Goal: Task Accomplishment & Management: Complete application form

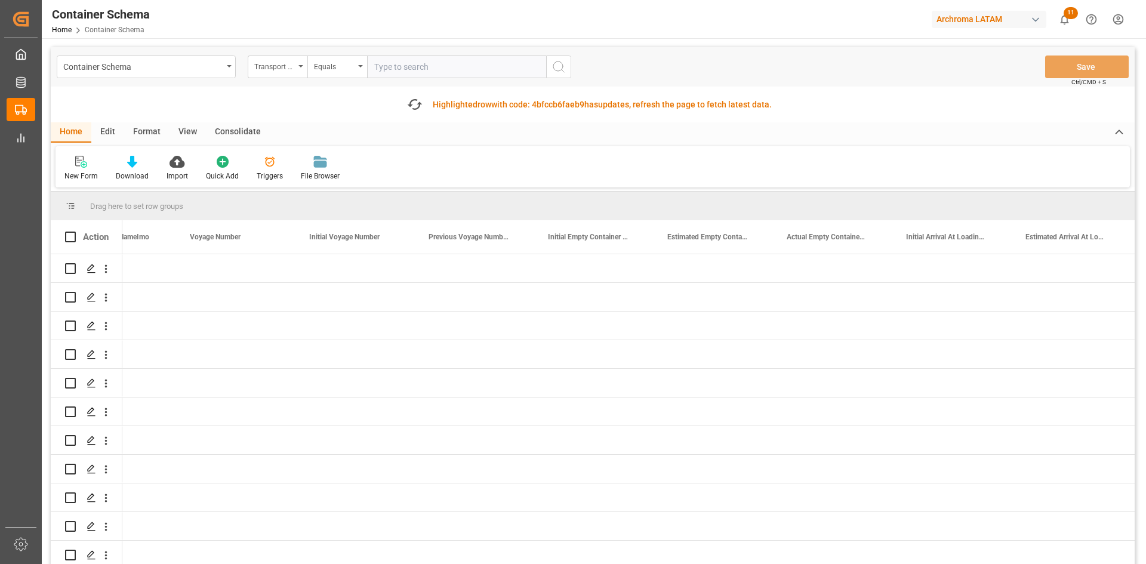
scroll to position [0, 8420]
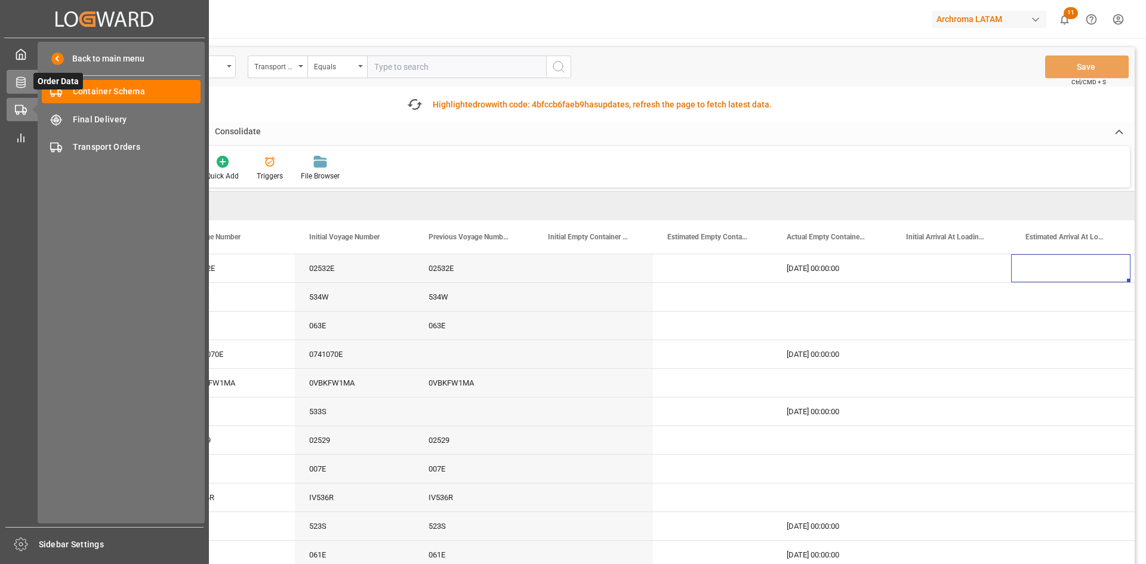
click at [21, 86] on icon at bounding box center [21, 82] width 12 height 12
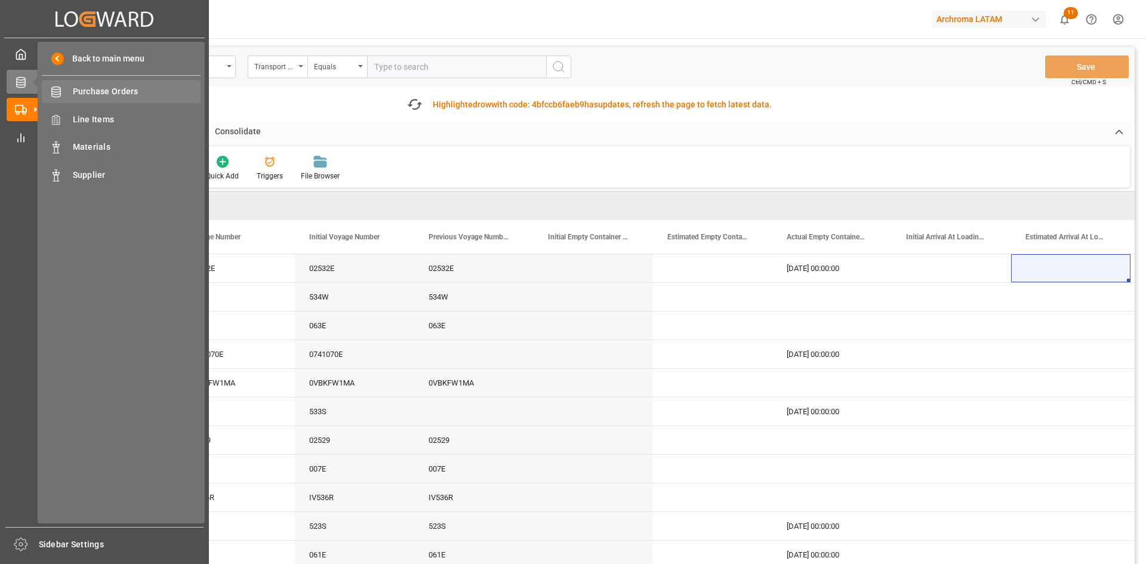
click at [118, 101] on div "Purchase Orders Purchase Orders" at bounding box center [121, 91] width 159 height 23
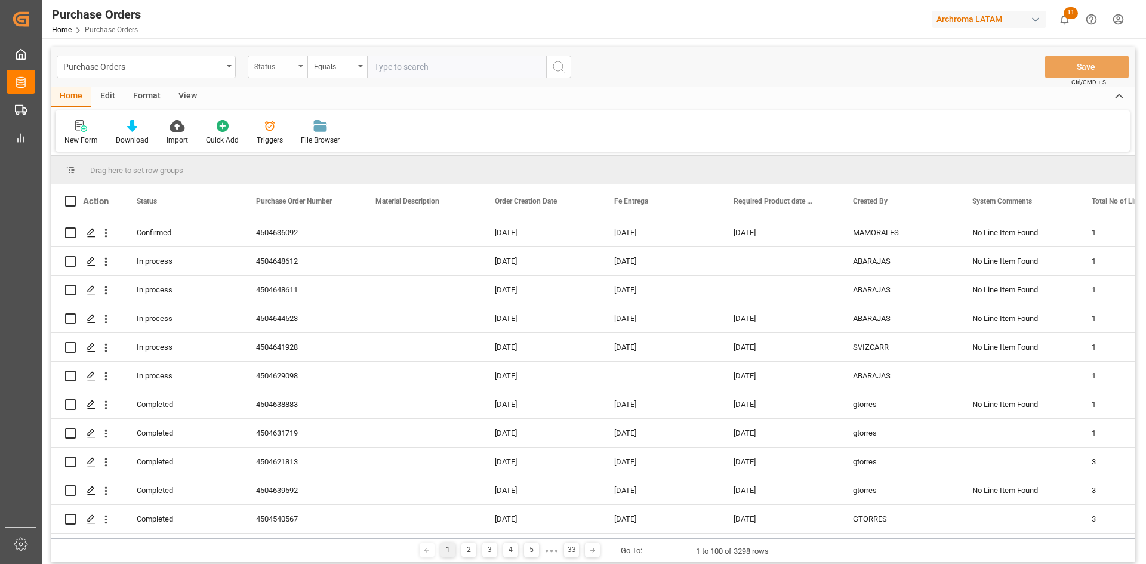
click at [294, 69] on div "Status" at bounding box center [274, 65] width 41 height 14
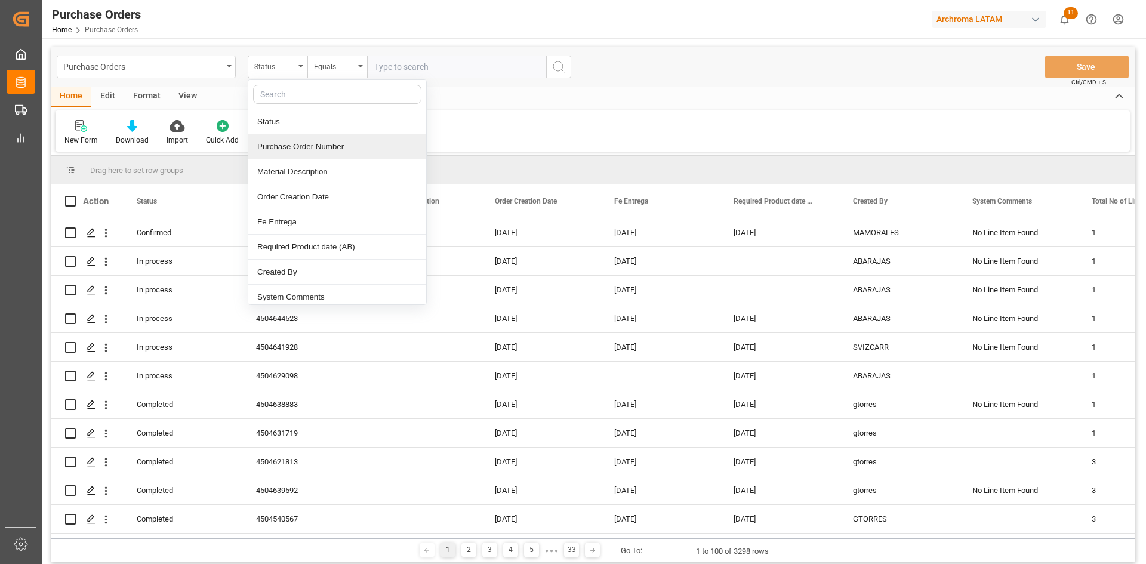
click at [329, 153] on div "Purchase Order Number" at bounding box center [337, 146] width 178 height 25
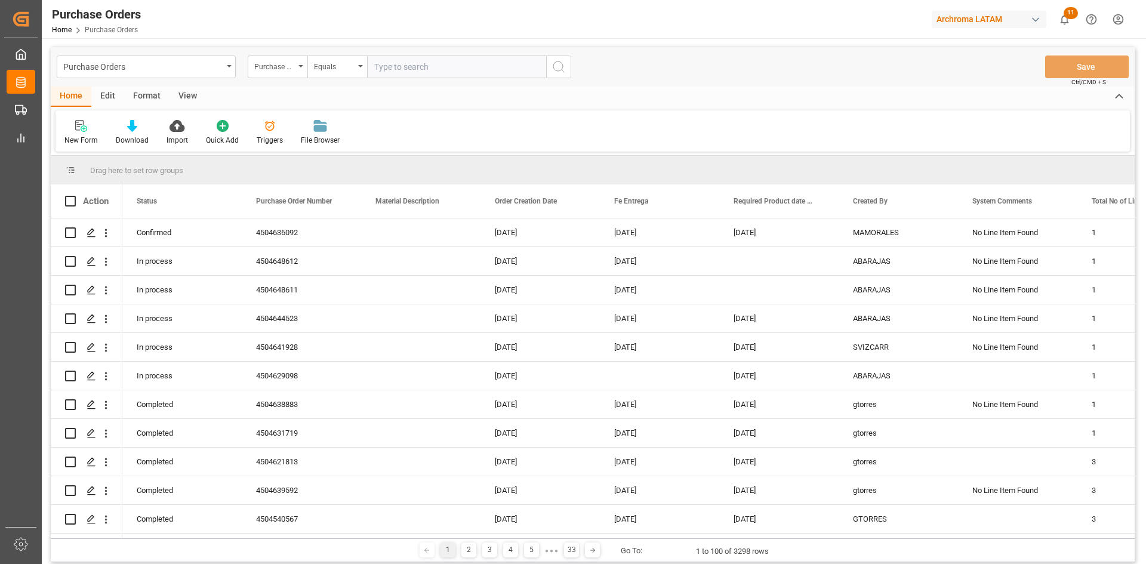
click at [404, 75] on input "text" at bounding box center [456, 66] width 179 height 23
paste input "4504635638"
type input "4504635638"
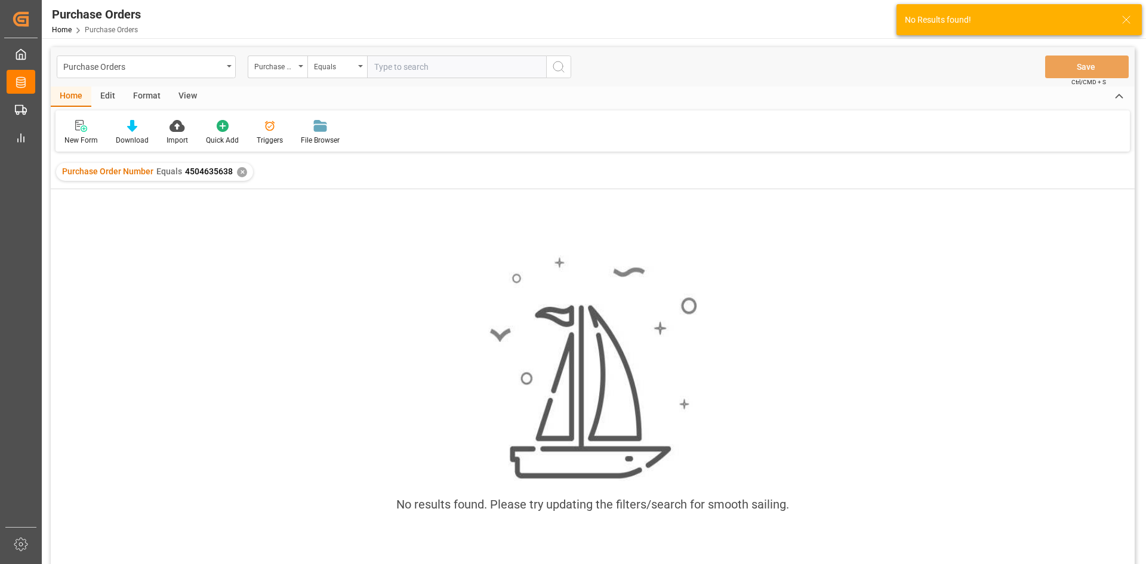
click at [239, 172] on div "✕" at bounding box center [242, 172] width 10 height 10
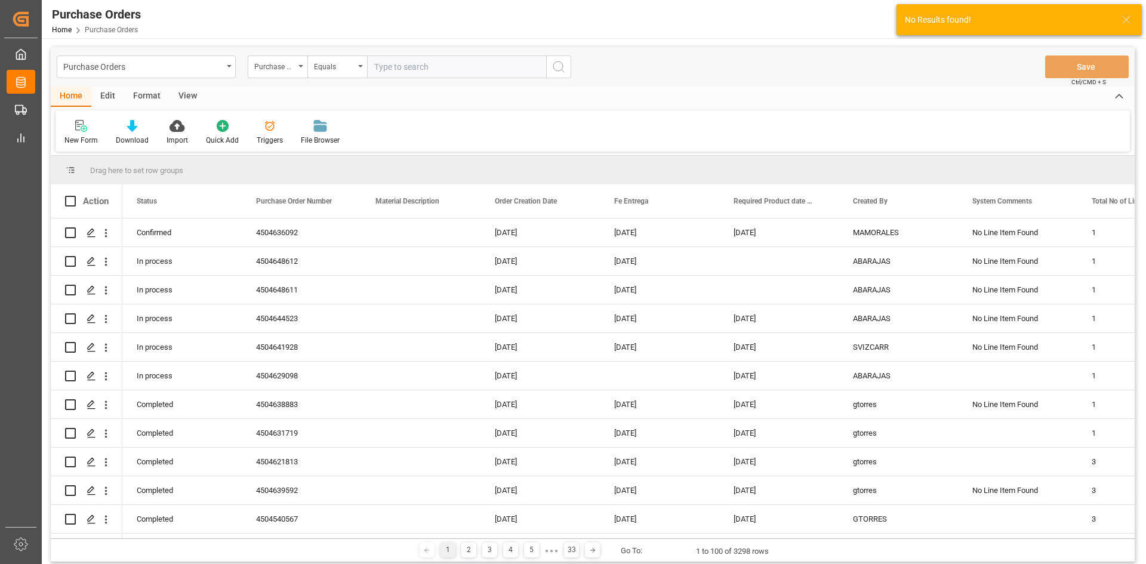
click at [422, 70] on input "text" at bounding box center [456, 66] width 179 height 23
paste input "4504635638"
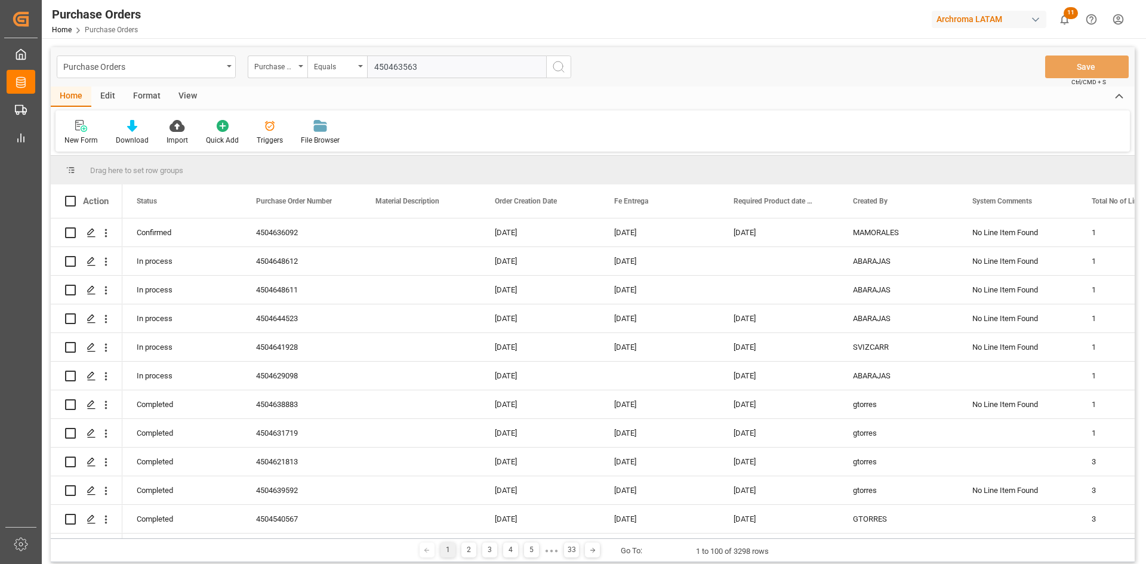
type input "4504635638"
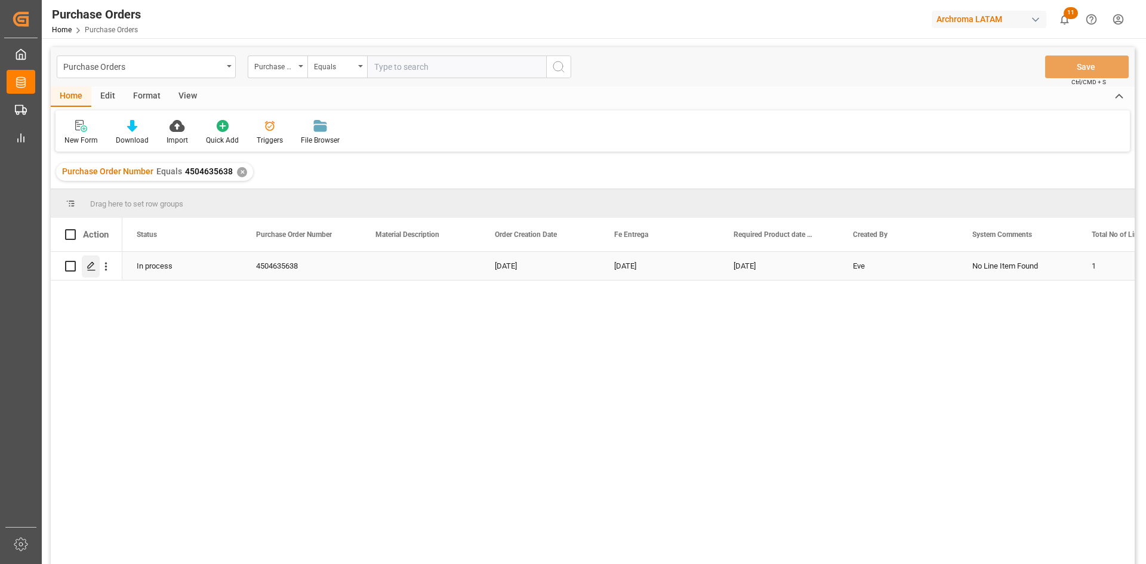
click at [89, 269] on polygon "Press SPACE to select this row." at bounding box center [91, 266] width 6 height 6
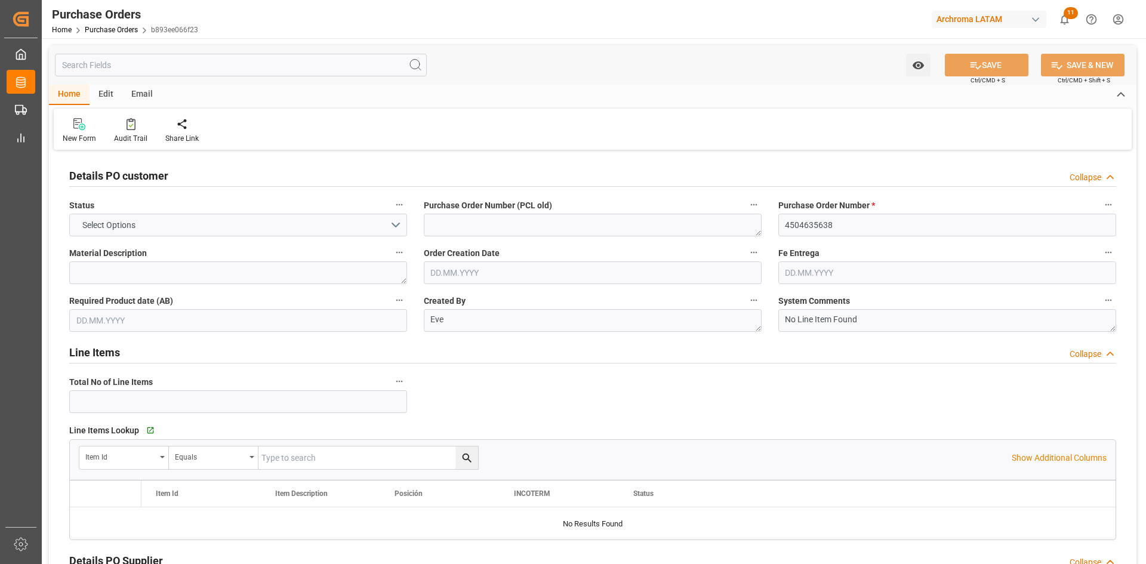
type input "1"
type input "[DATE]"
type input "29.08.2025"
type input "[DATE]"
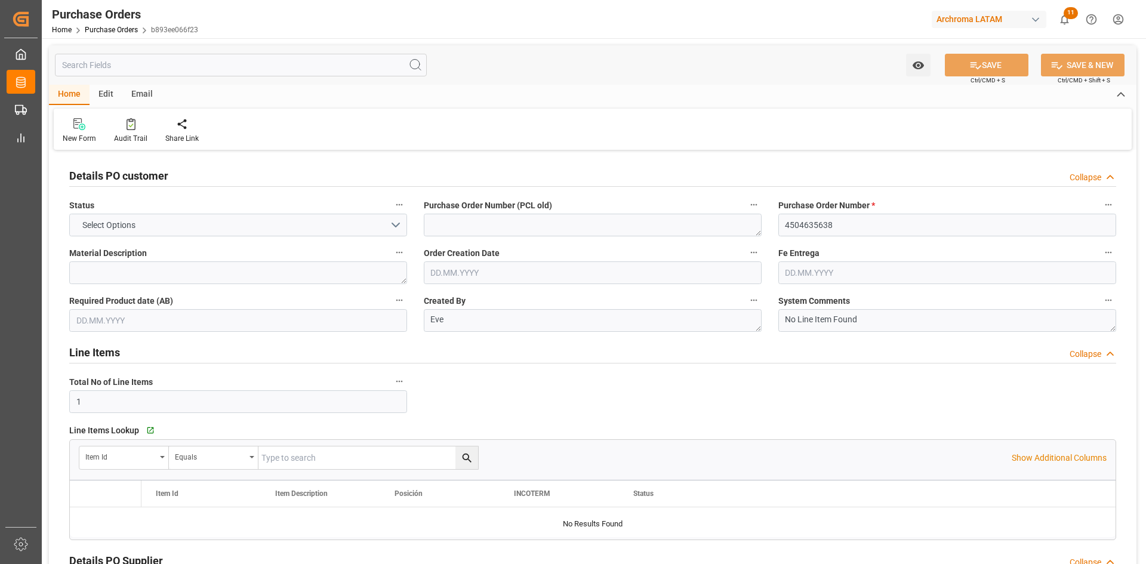
type input "18.08.2025"
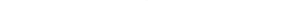
scroll to position [835, 0]
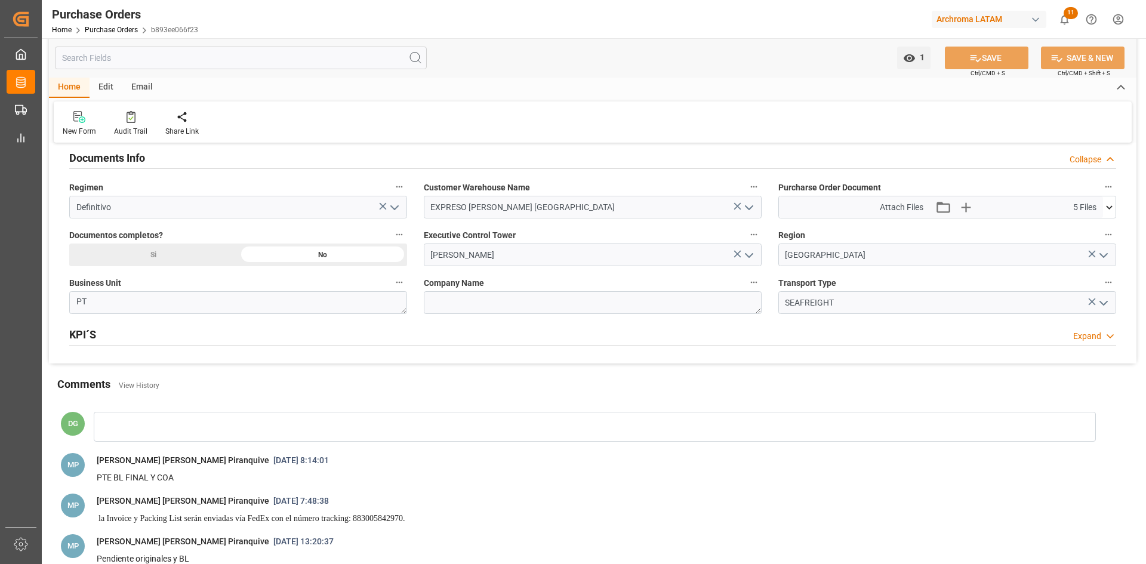
click at [1110, 207] on icon at bounding box center [1109, 207] width 7 height 4
click at [1076, 267] on icon at bounding box center [1078, 268] width 10 height 10
click at [1077, 255] on icon at bounding box center [1078, 255] width 10 height 10
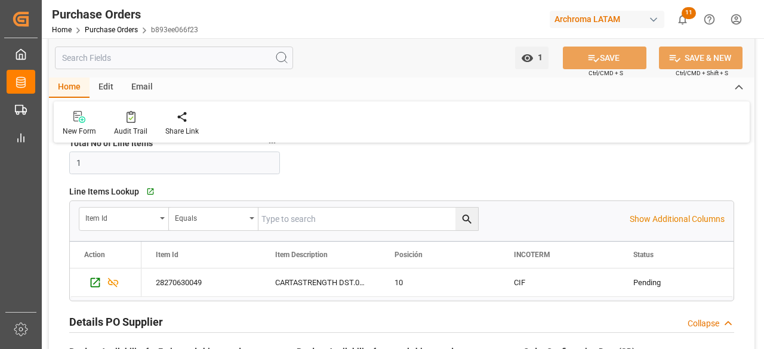
scroll to position [239, 0]
click at [239, 263] on span "Copy" at bounding box center [243, 258] width 87 height 23
click at [356, 258] on span "Copy" at bounding box center [373, 258] width 87 height 23
click at [92, 287] on icon "Press SPACE to select this row." at bounding box center [95, 282] width 13 height 13
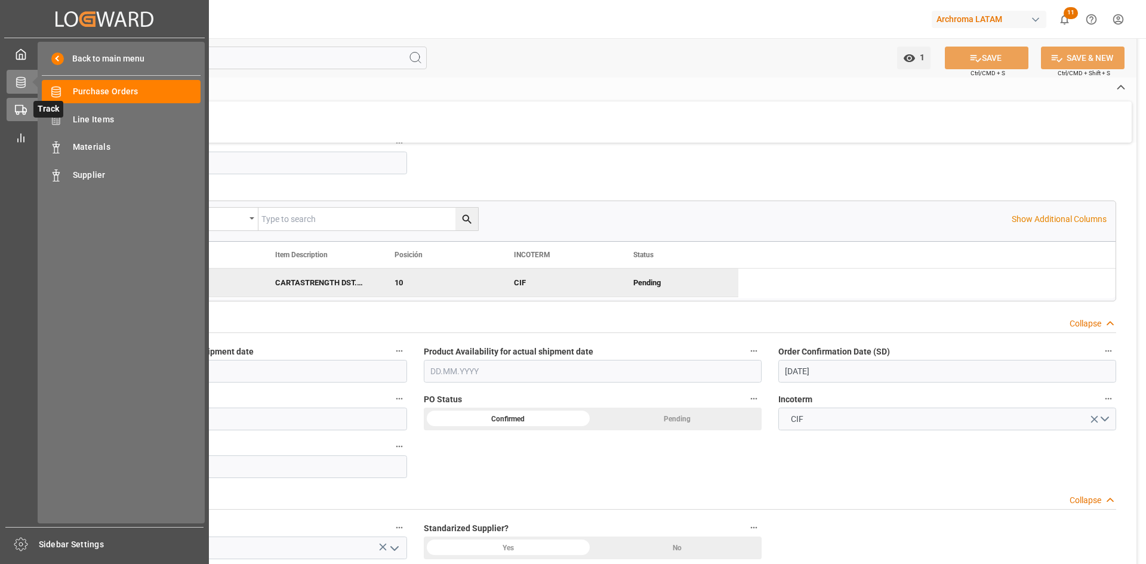
click at [17, 106] on rect at bounding box center [19, 109] width 7 height 7
click at [108, 95] on span "Container Schema" at bounding box center [137, 91] width 128 height 13
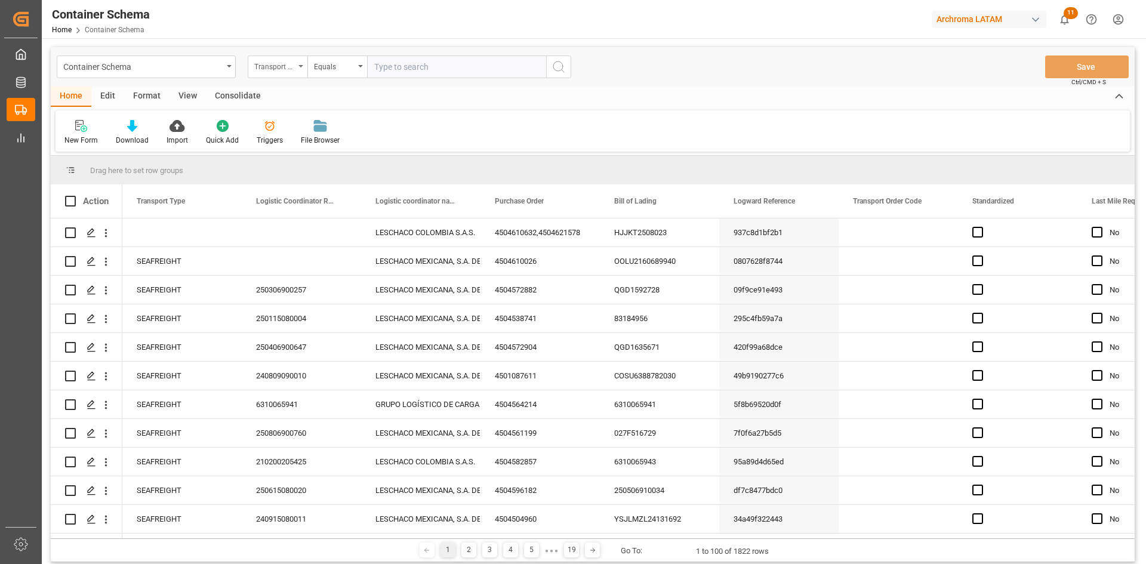
click at [273, 71] on div "Transport Type" at bounding box center [274, 65] width 41 height 14
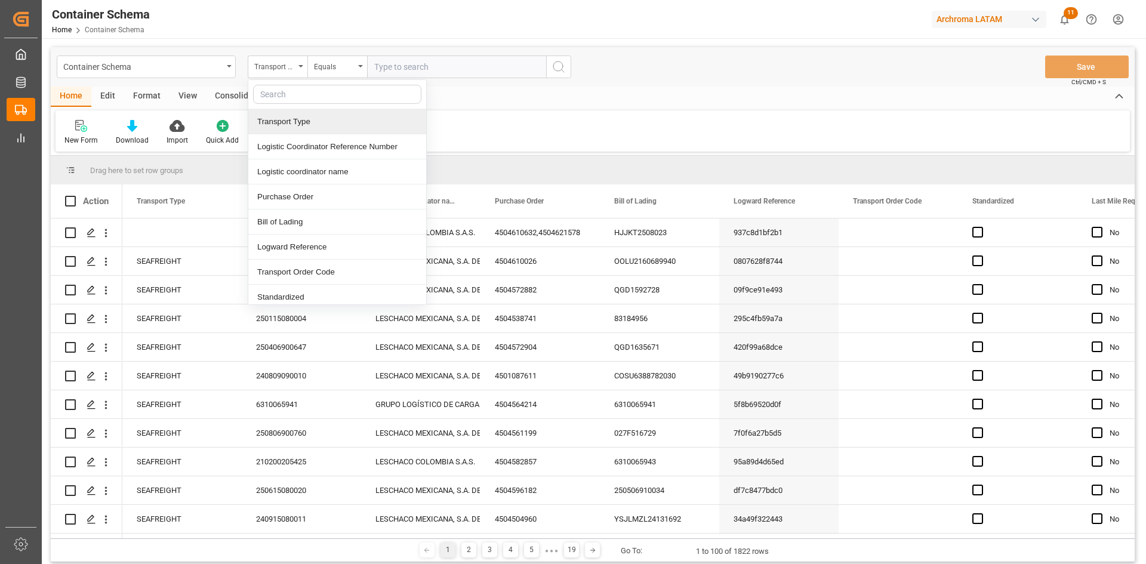
click at [300, 97] on input "text" at bounding box center [337, 94] width 168 height 19
type input "REG"
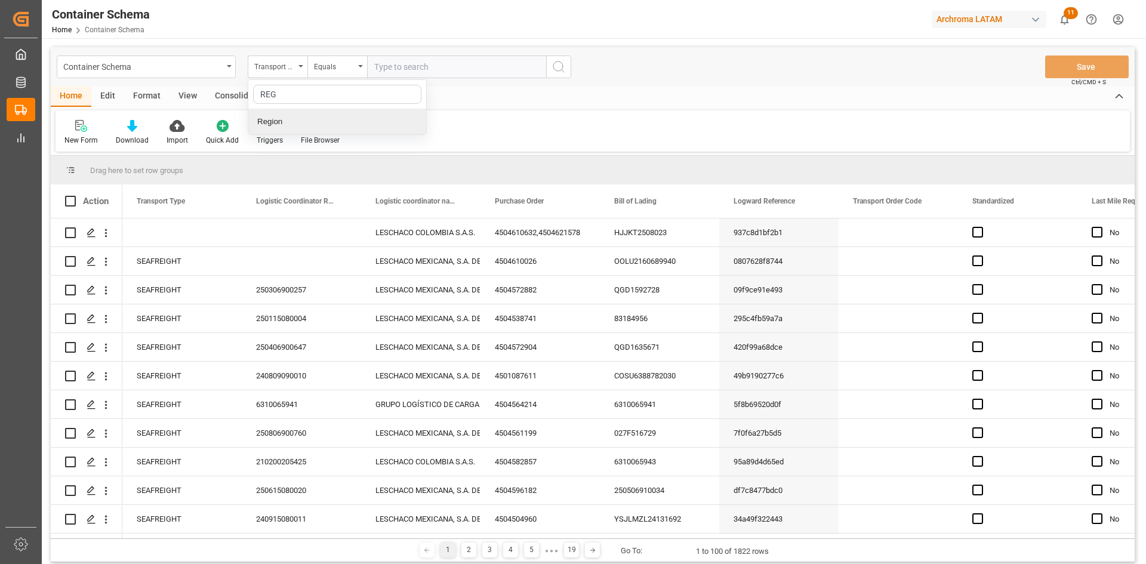
click at [294, 119] on div "Region" at bounding box center [337, 121] width 178 height 25
click at [442, 70] on input "text" at bounding box center [456, 66] width 179 height 23
type input "MEXICO"
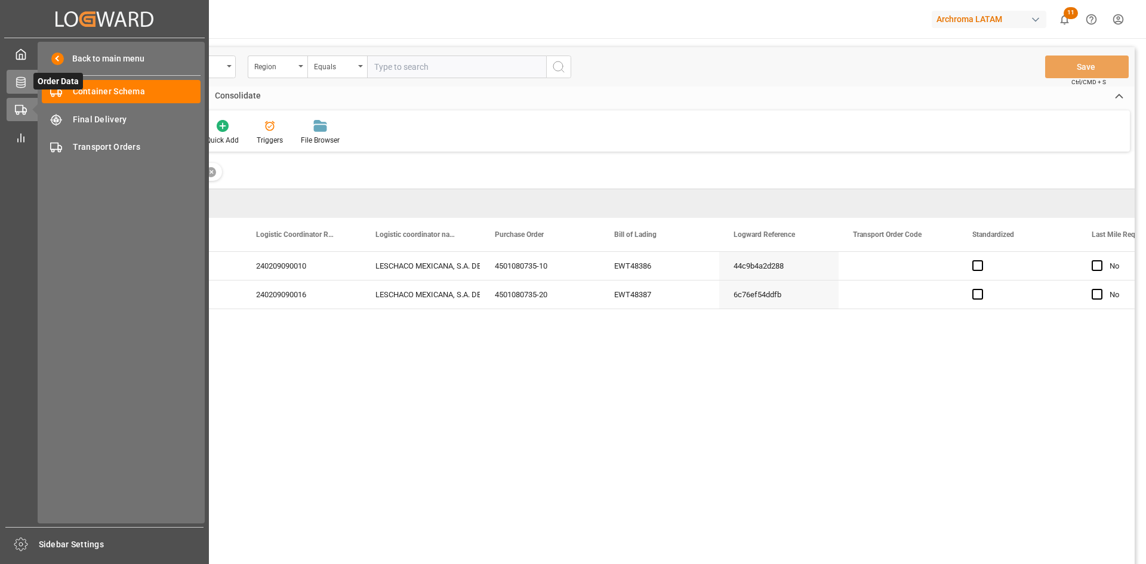
click at [26, 84] on icon at bounding box center [21, 82] width 12 height 12
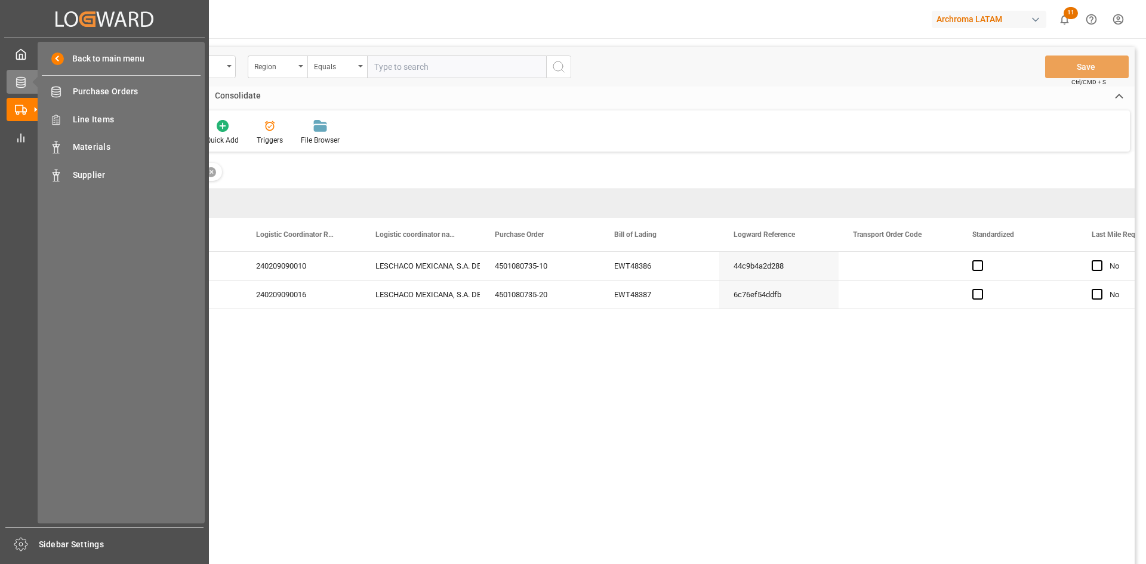
drag, startPoint x: 100, startPoint y: 88, endPoint x: 446, endPoint y: 137, distance: 349.5
click at [100, 88] on span "Purchase Orders" at bounding box center [137, 91] width 128 height 13
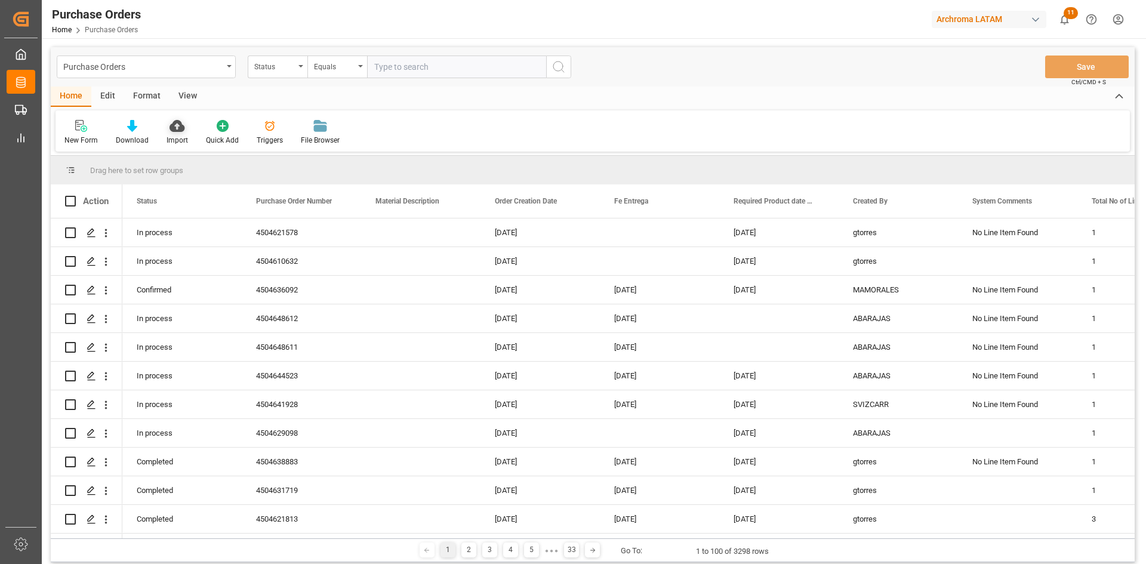
click at [174, 125] on icon at bounding box center [176, 126] width 15 height 12
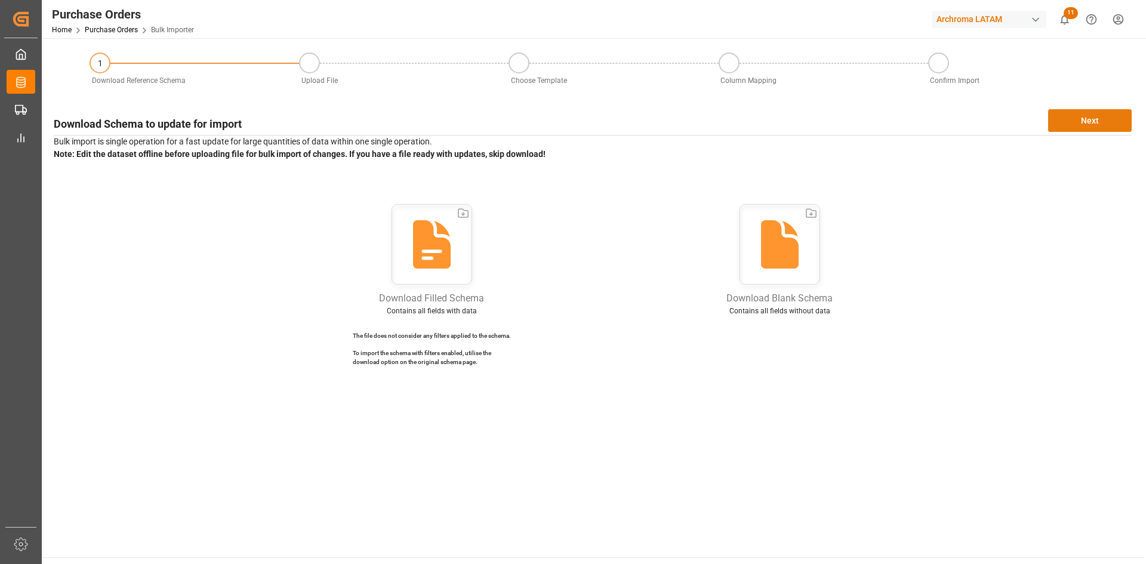
click at [1076, 125] on button "Next" at bounding box center [1090, 120] width 84 height 23
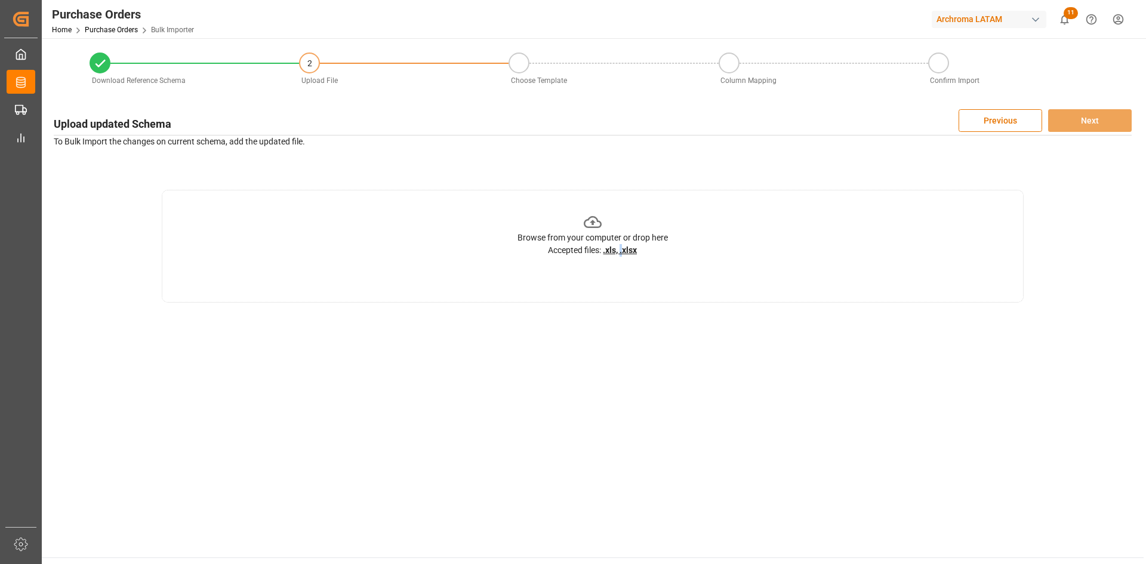
click at [622, 248] on u ".xls, .xlsx" at bounding box center [620, 250] width 34 height 10
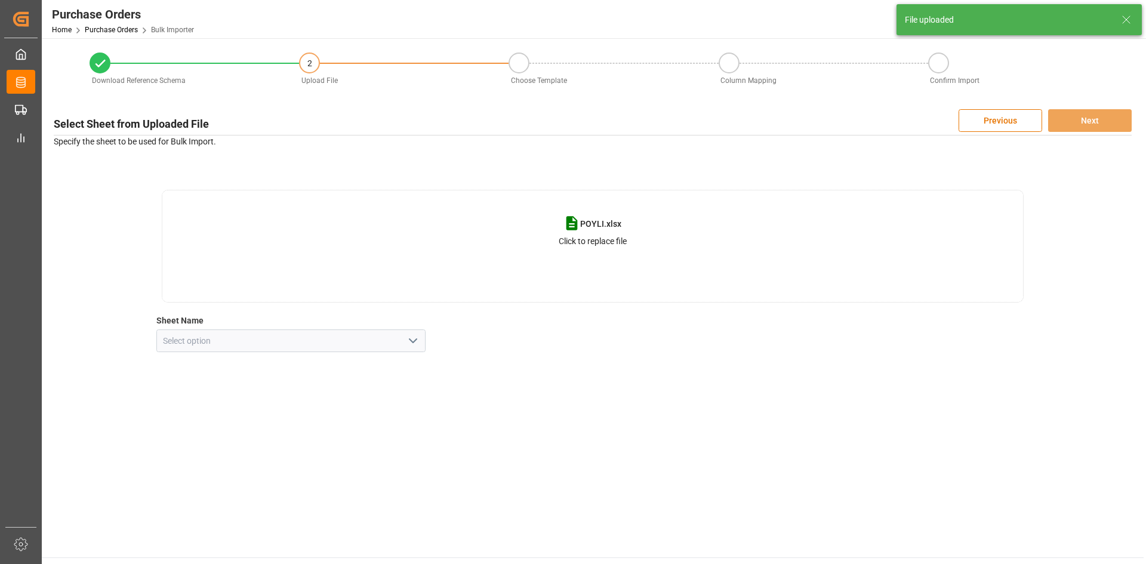
click at [417, 334] on icon "open menu" at bounding box center [413, 341] width 14 height 14
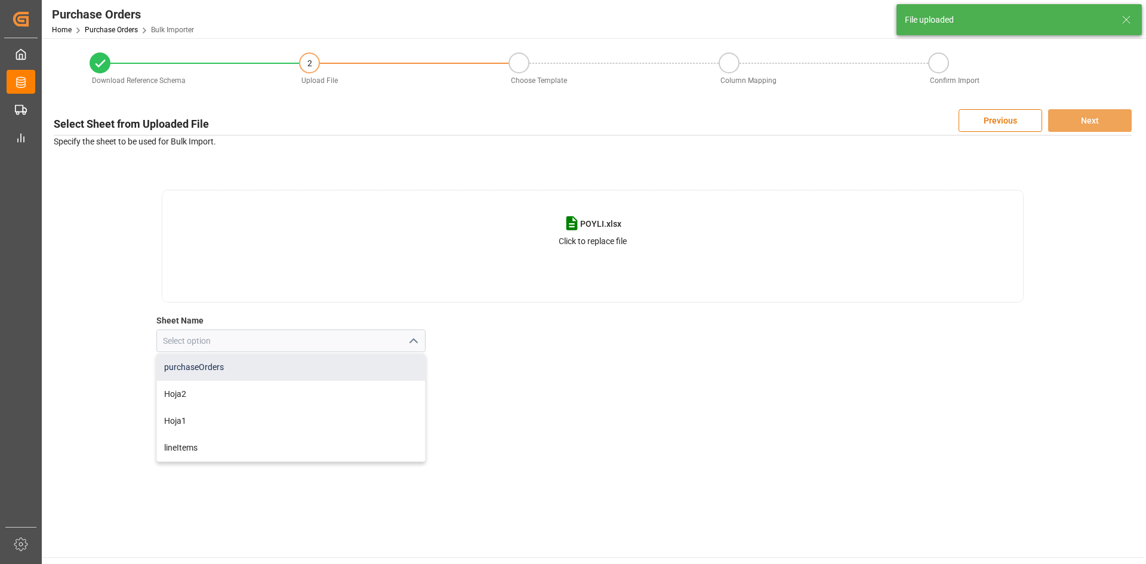
click at [242, 363] on div "purchaseOrders" at bounding box center [291, 367] width 269 height 27
type input "purchaseOrders"
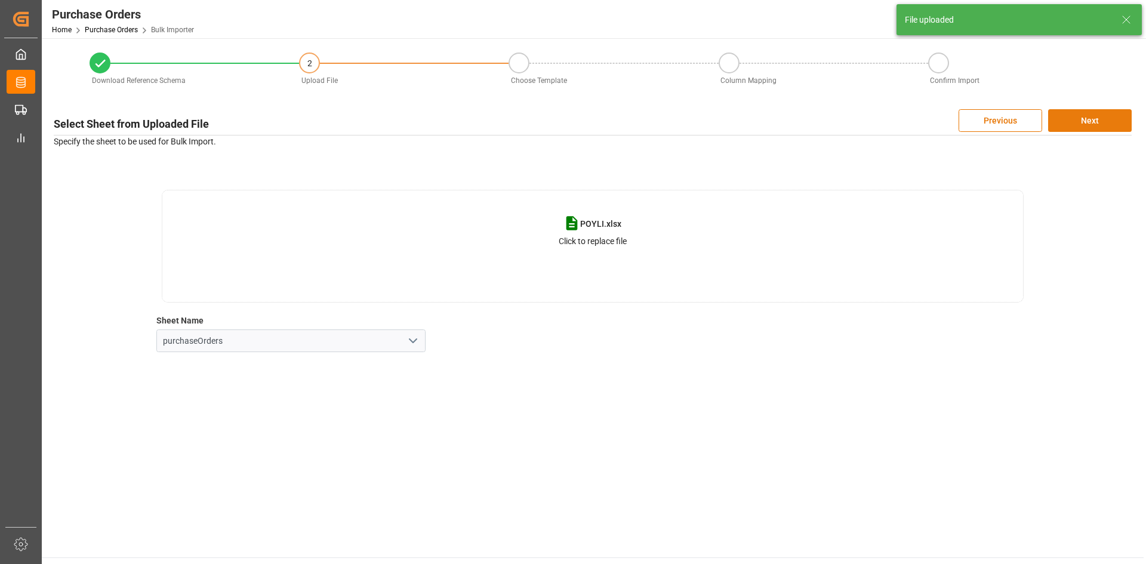
click at [1084, 109] on button "Next" at bounding box center [1090, 120] width 84 height 23
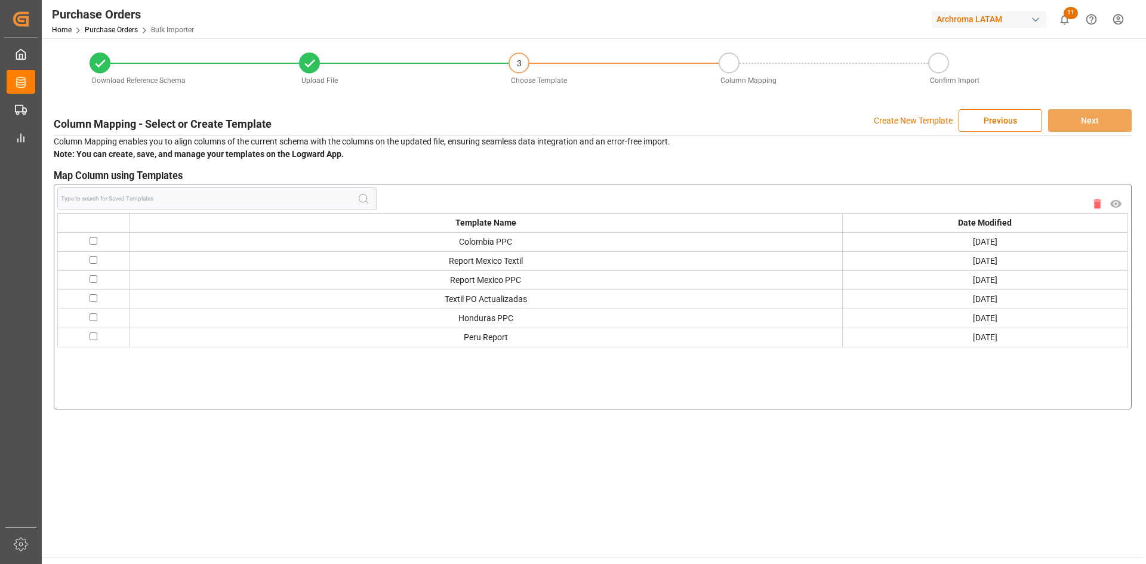
click at [903, 119] on p "Create New Template" at bounding box center [913, 120] width 79 height 23
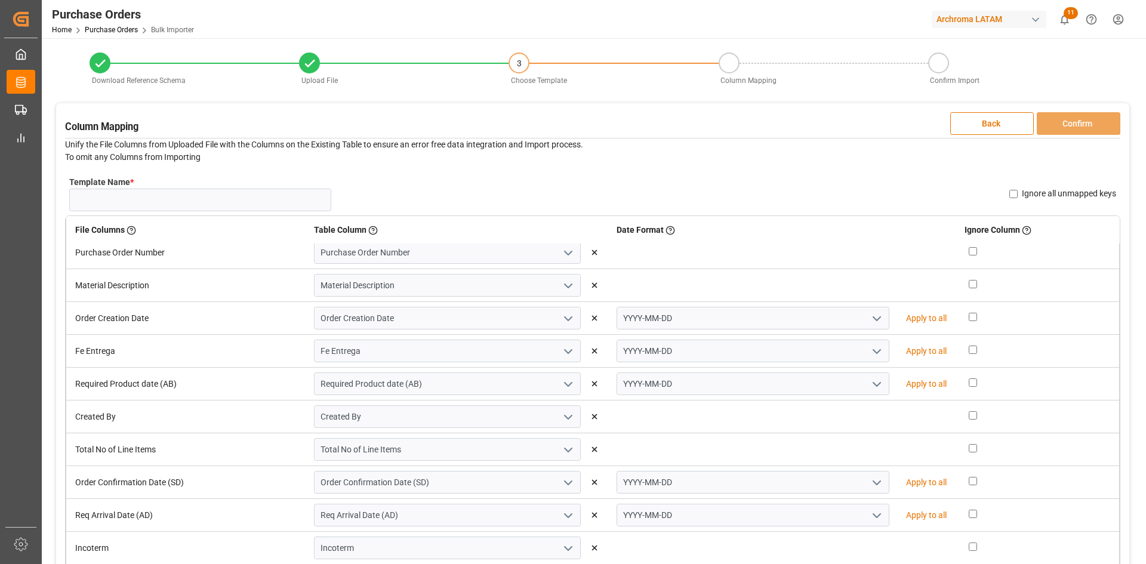
scroll to position [60, 0]
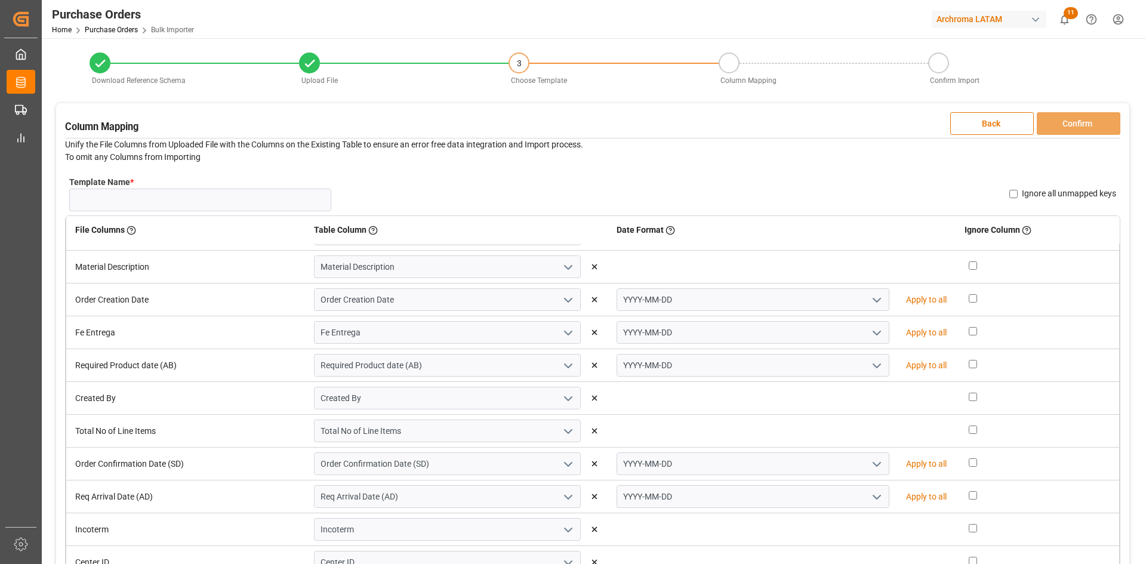
click at [873, 301] on polyline "open menu" at bounding box center [876, 300] width 7 height 4
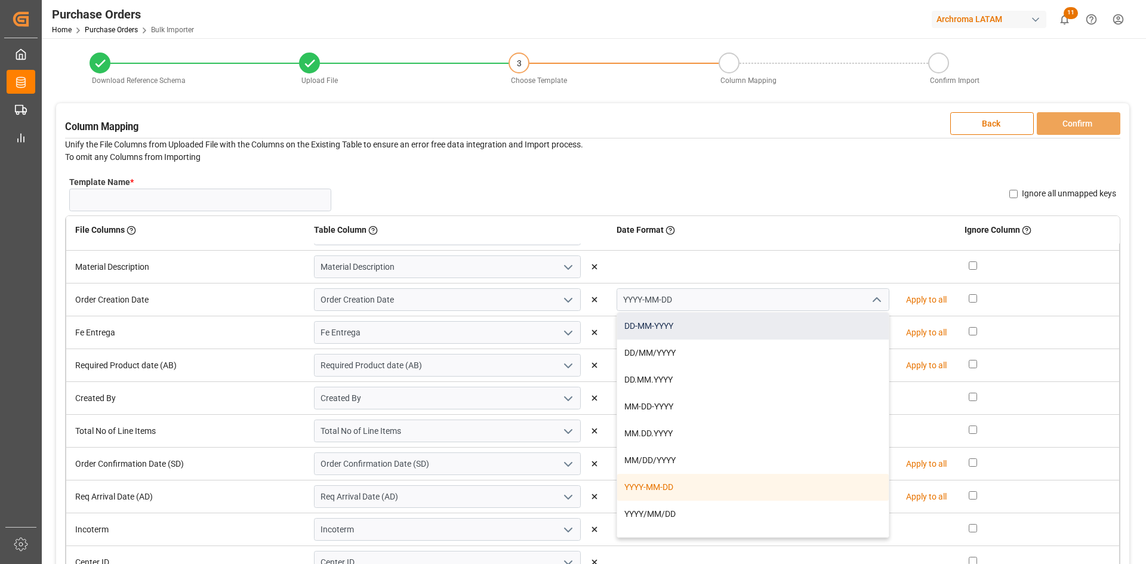
click at [692, 324] on div "DD-MM-YYYY" at bounding box center [753, 326] width 272 height 27
type input "DD-MM-YYYY"
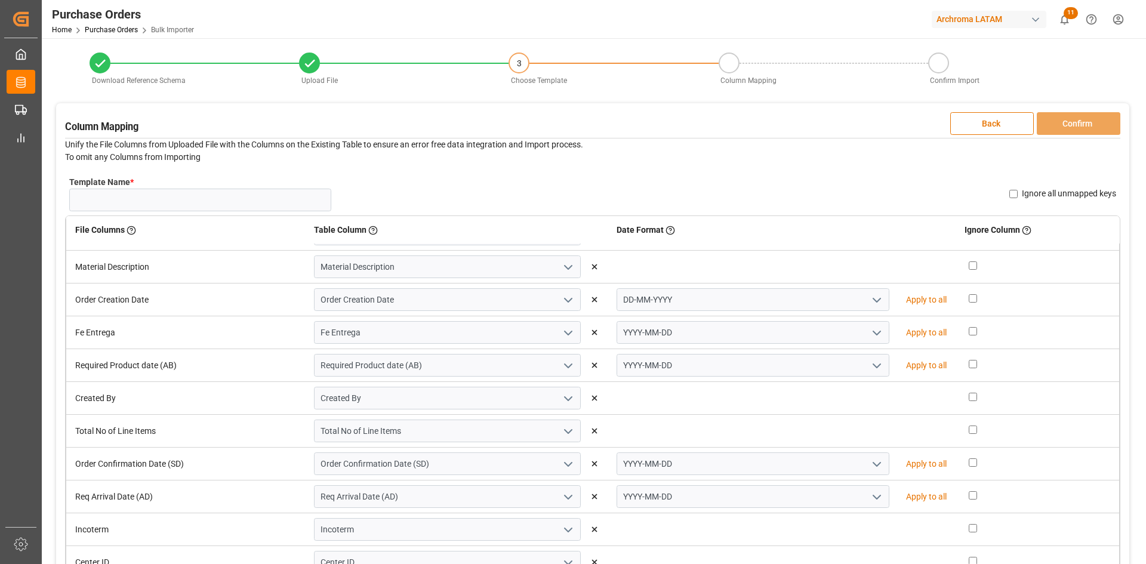
click at [910, 298] on p "Apply to all" at bounding box center [926, 300] width 41 height 13
type input "DD-MM-YYYY"
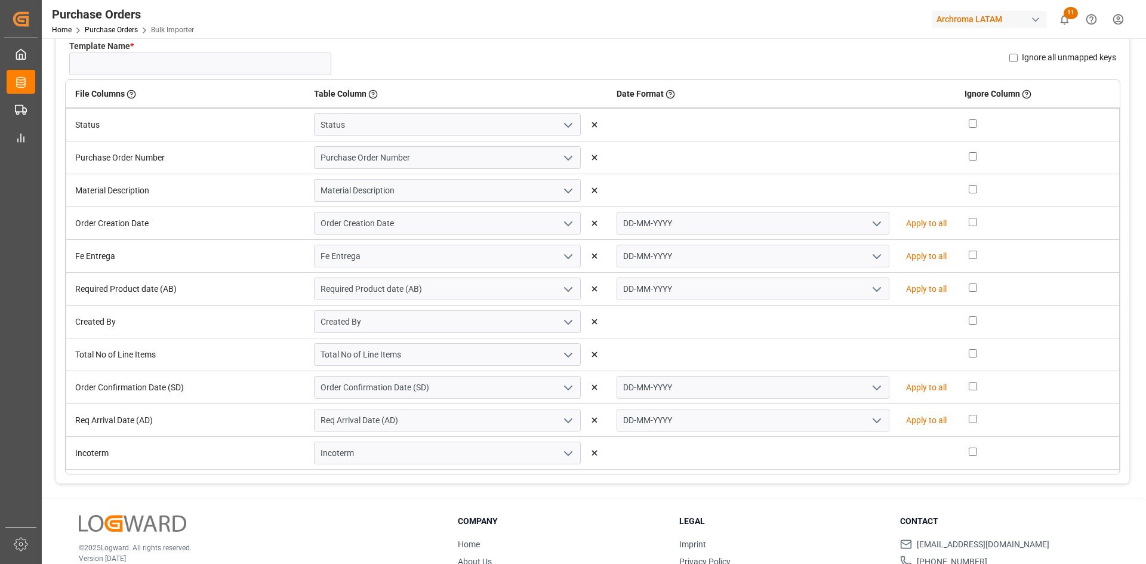
scroll to position [0, 0]
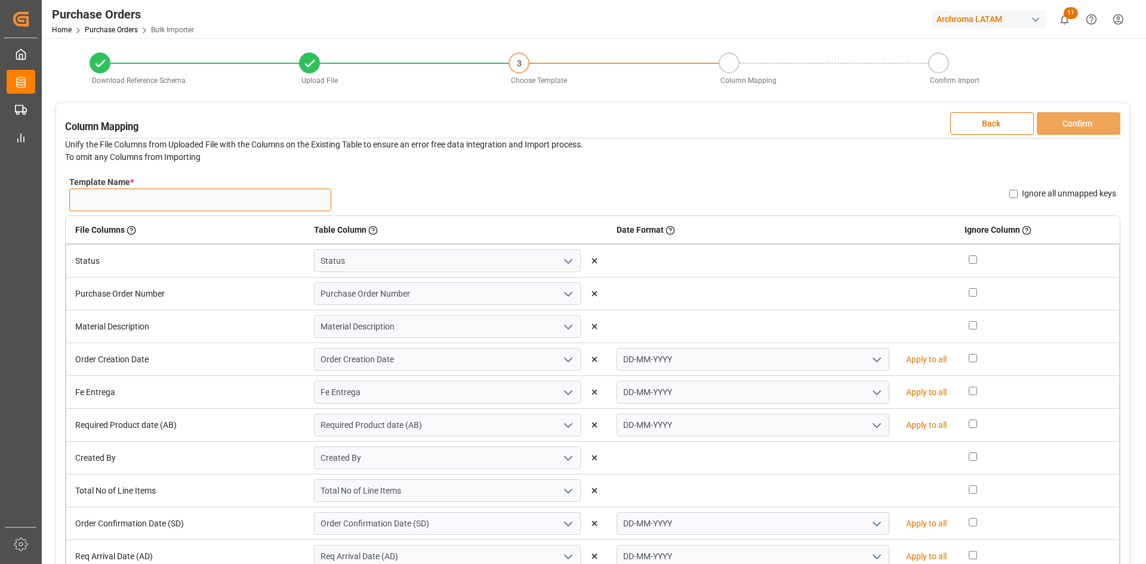
click at [288, 203] on input "Template Name *" at bounding box center [200, 200] width 262 height 23
type input "po 26.08"
click at [1082, 125] on button "Confirm" at bounding box center [1078, 123] width 84 height 23
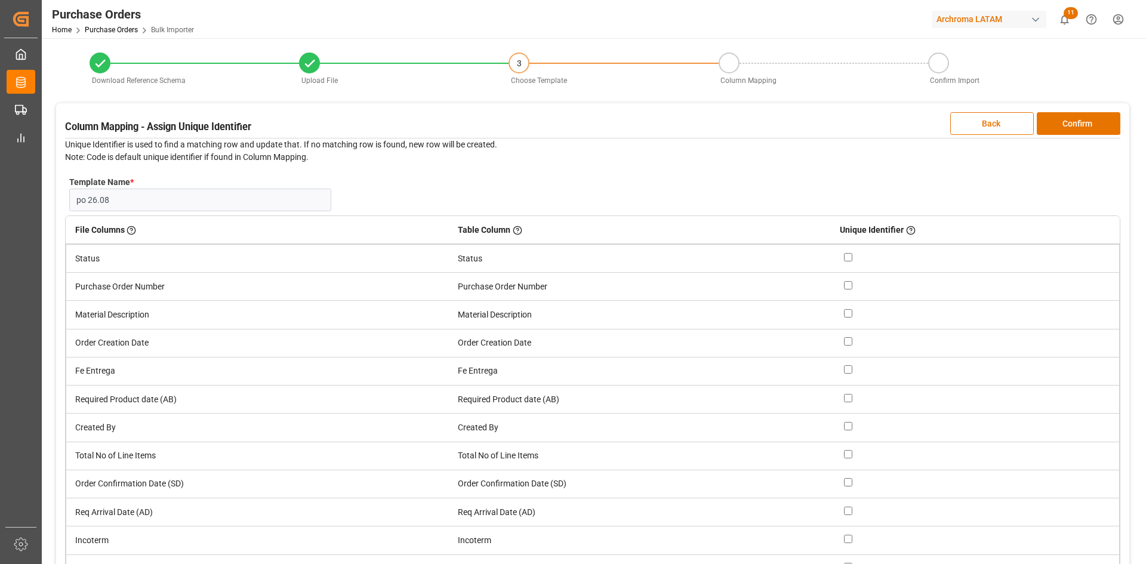
click at [848, 285] on input "checkbox" at bounding box center [848, 285] width 8 height 8
checkbox input "true"
click at [1051, 115] on button "Confirm" at bounding box center [1078, 123] width 84 height 23
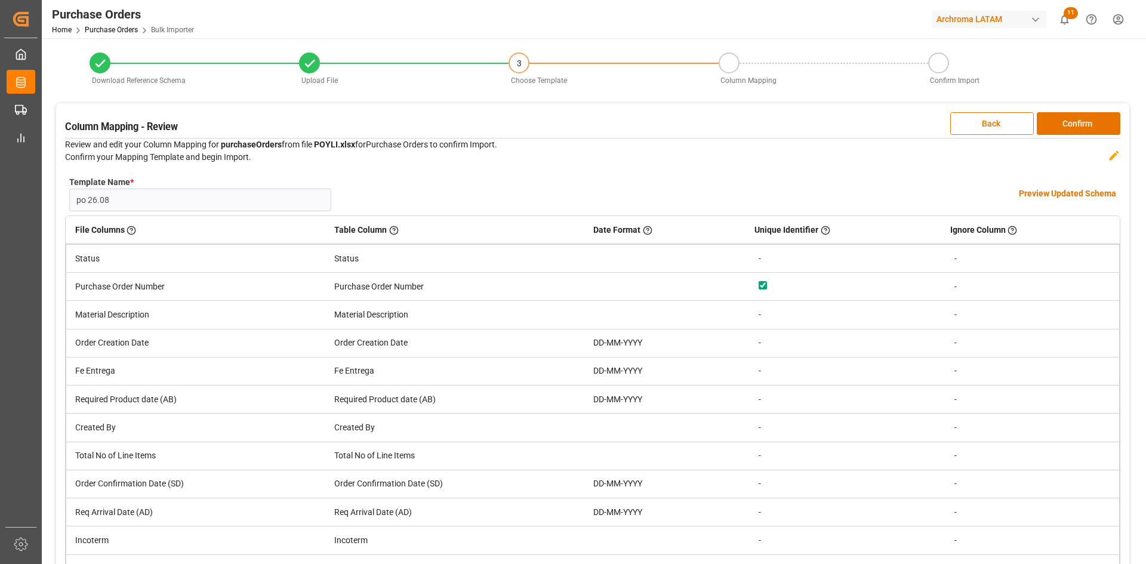
click at [1056, 193] on h4 "Preview Updated Schema" at bounding box center [1067, 193] width 97 height 13
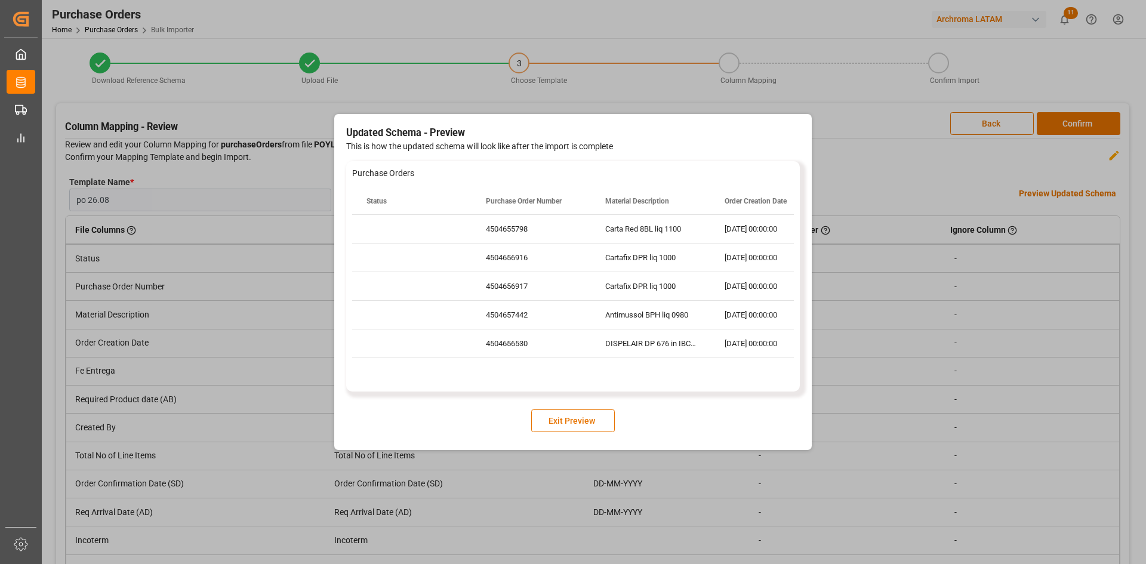
click at [580, 419] on button "Exit Preview" at bounding box center [573, 420] width 84 height 23
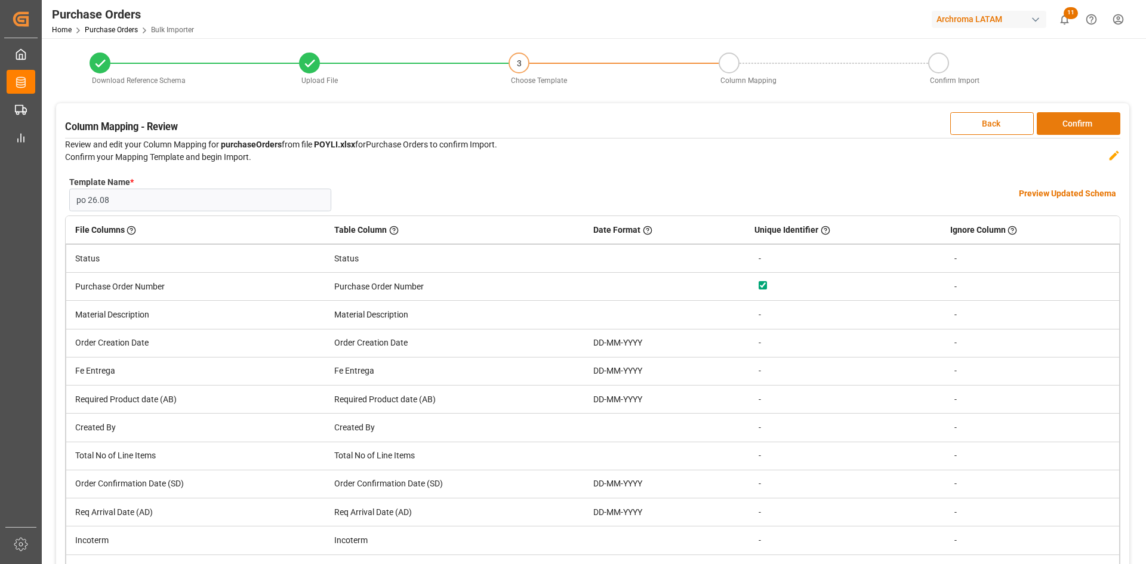
click at [1083, 128] on button "Confirm" at bounding box center [1078, 123] width 84 height 23
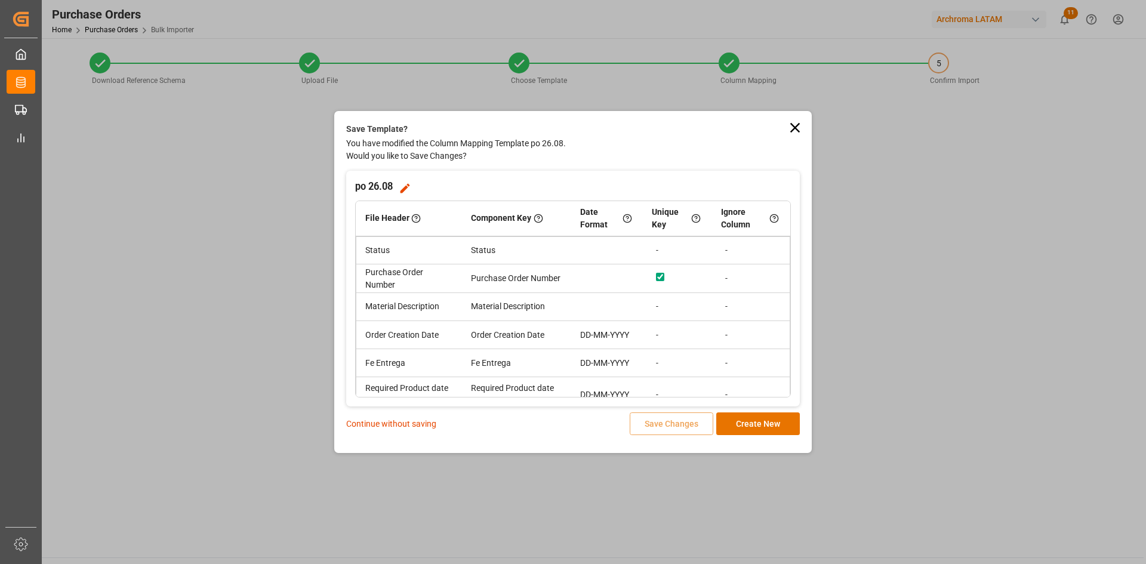
click at [406, 424] on p "Continue without saving" at bounding box center [391, 424] width 90 height 13
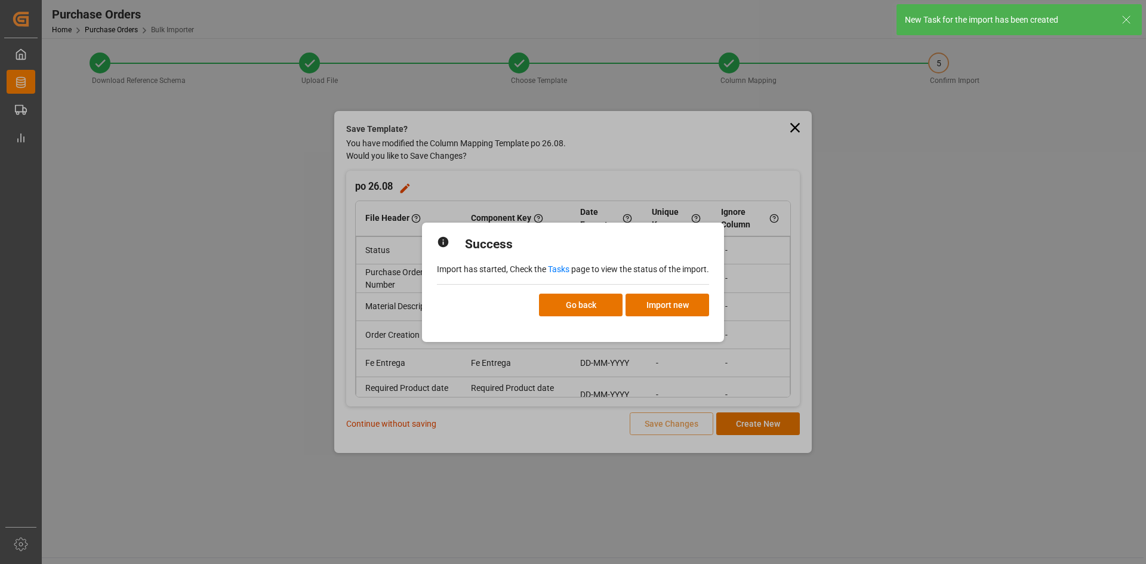
click at [567, 267] on link "Tasks" at bounding box center [558, 269] width 21 height 10
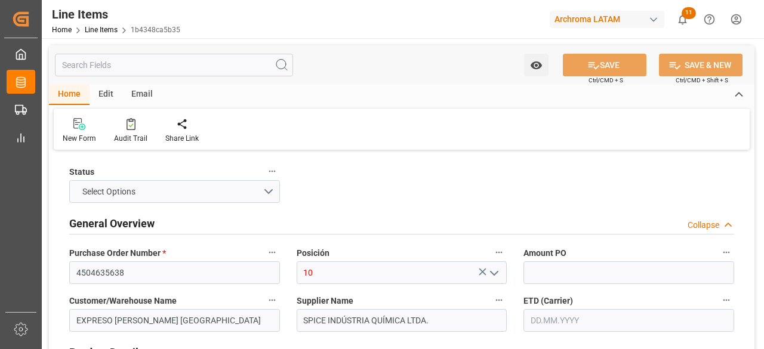
type input "1"
type input "12352401"
type input "7"
type input "7000"
type input "7413"
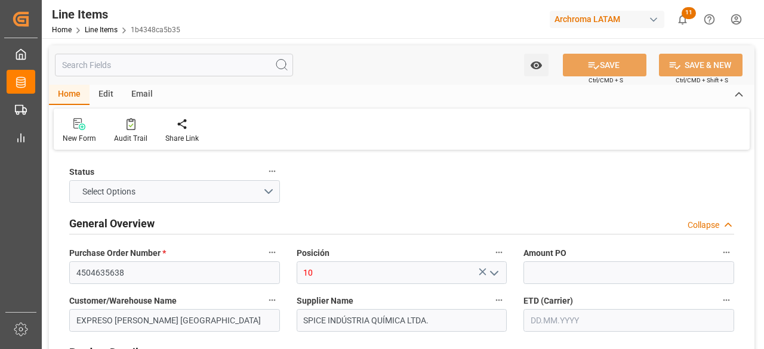
type input "11900"
type input "3908909900"
type input "[DATE]"
type input "[DATE] 08:39"
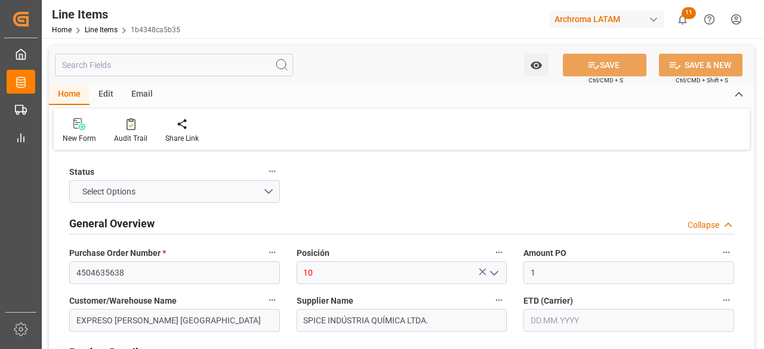
type input "[DATE] 19:08"
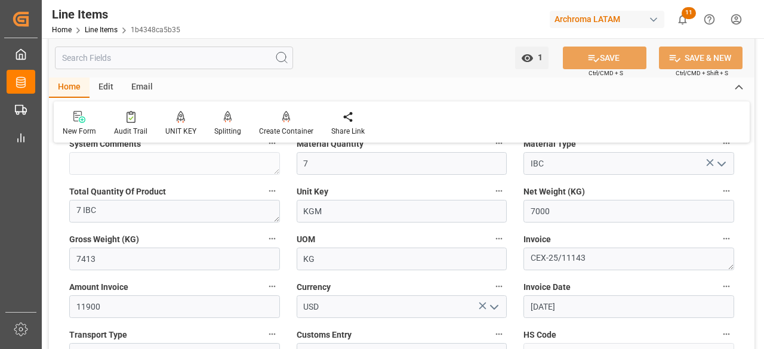
scroll to position [477, 0]
